Goal: Navigation & Orientation: Find specific page/section

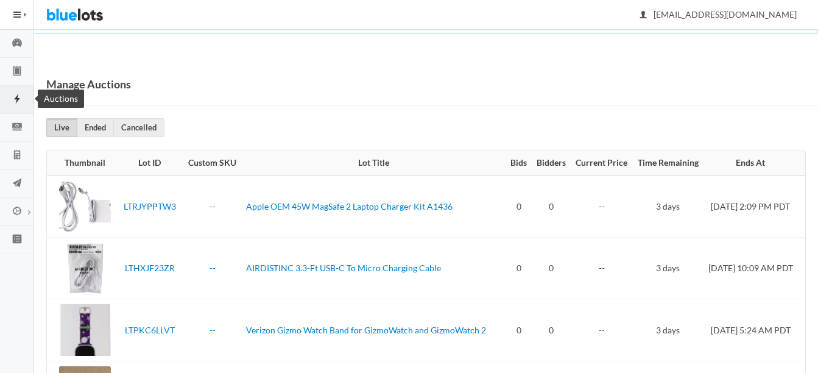
click at [16, 97] on icon "flash" at bounding box center [17, 98] width 34 height 11
click at [14, 37] on link "Dashboard" at bounding box center [17, 44] width 34 height 28
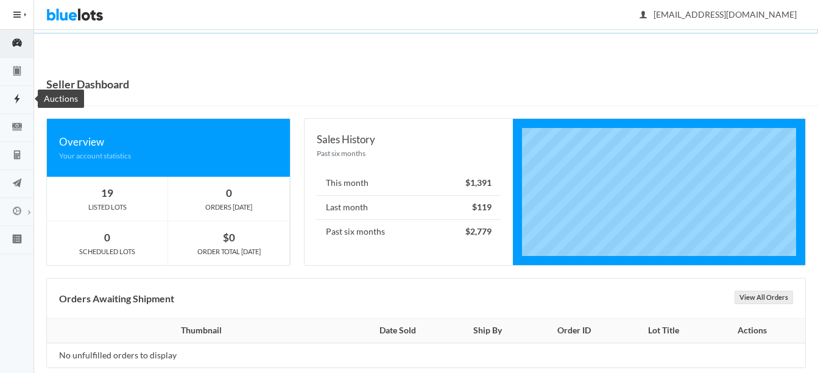
click at [12, 101] on icon "flash" at bounding box center [17, 98] width 34 height 11
